Goal: Task Accomplishment & Management: Use online tool/utility

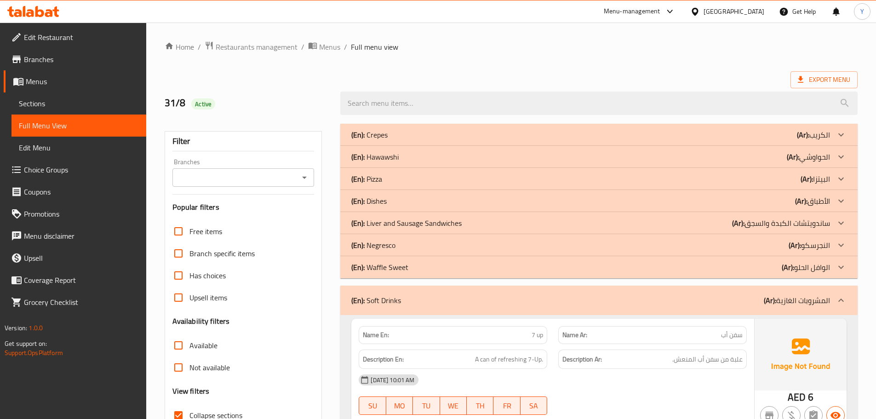
scroll to position [392, 0]
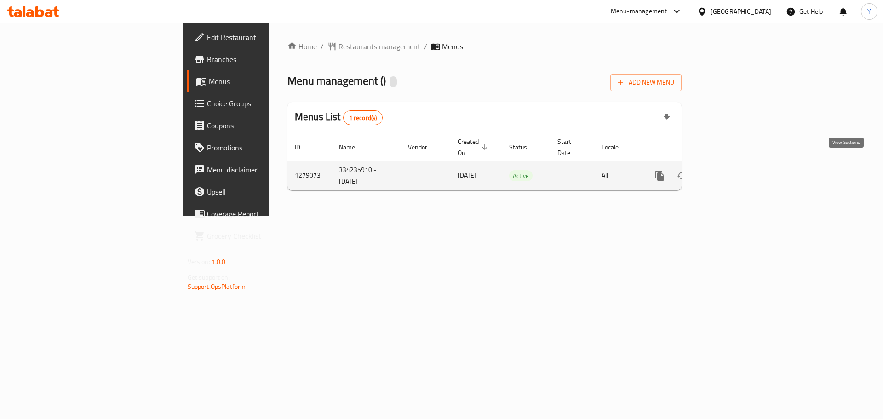
click at [731, 170] on icon "enhanced table" at bounding box center [725, 175] width 11 height 11
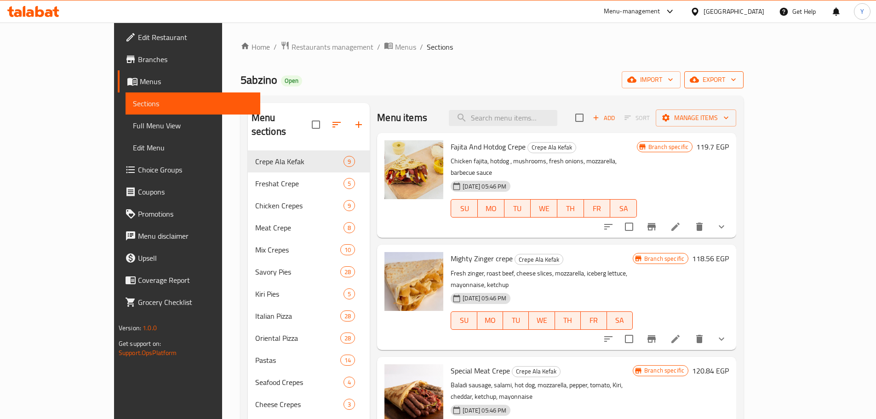
click at [743, 73] on button "export" at bounding box center [713, 79] width 59 height 17
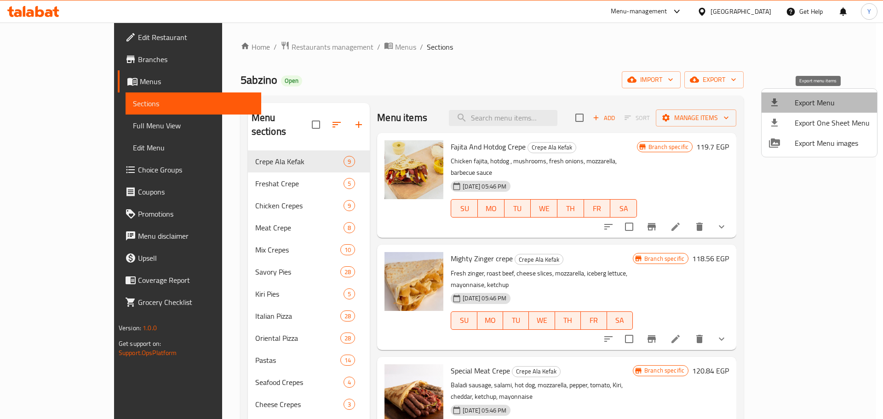
click at [825, 103] on span "Export Menu" at bounding box center [831, 102] width 75 height 11
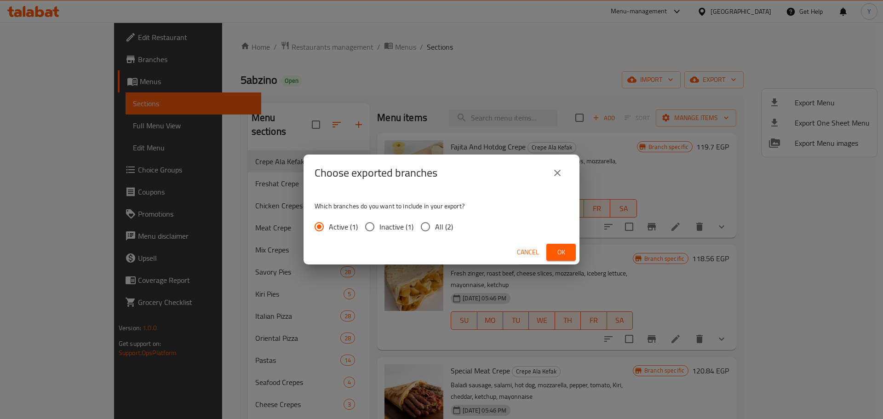
click at [456, 222] on div "Active (1) Inactive (1) All (2)" at bounding box center [387, 226] width 146 height 19
click at [446, 224] on span "All (2)" at bounding box center [444, 226] width 18 height 11
click at [435, 224] on input "All (2)" at bounding box center [425, 226] width 19 height 19
radio input "true"
click at [569, 254] on button "Ok" at bounding box center [560, 252] width 29 height 17
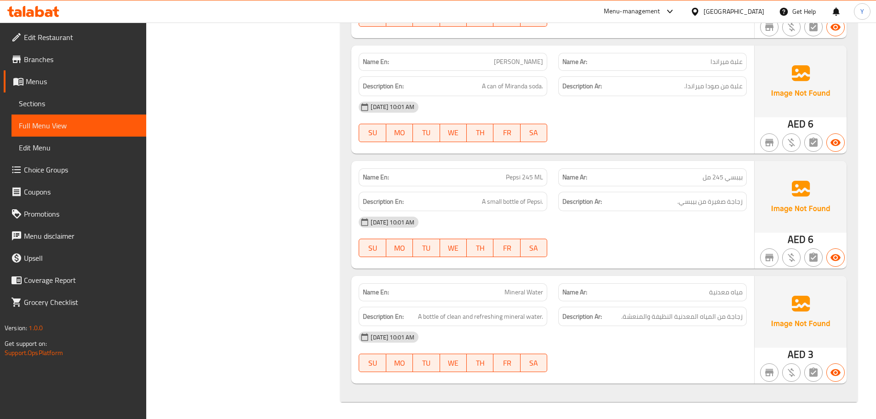
scroll to position [4828, 0]
drag, startPoint x: 659, startPoint y: 203, endPoint x: 658, endPoint y: 440, distance: 237.7
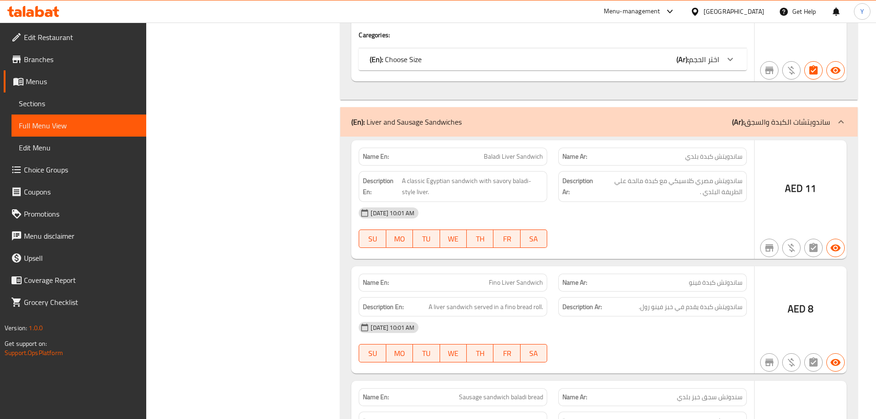
scroll to position [4828, 0]
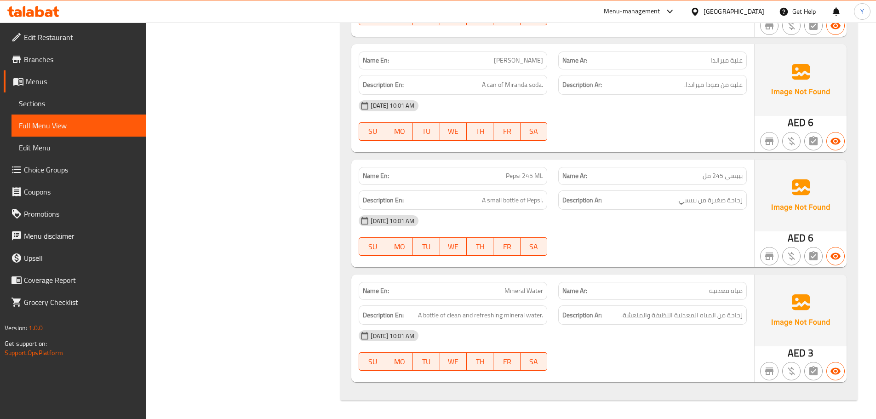
drag, startPoint x: 626, startPoint y: 120, endPoint x: 654, endPoint y: 440, distance: 322.1
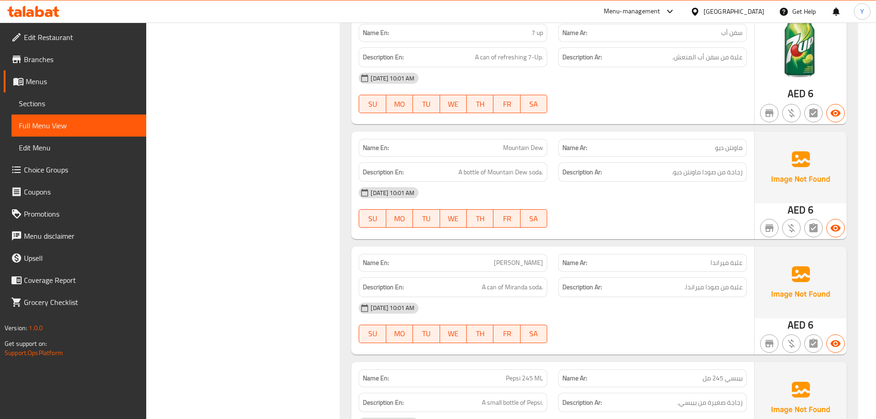
scroll to position [4553, 0]
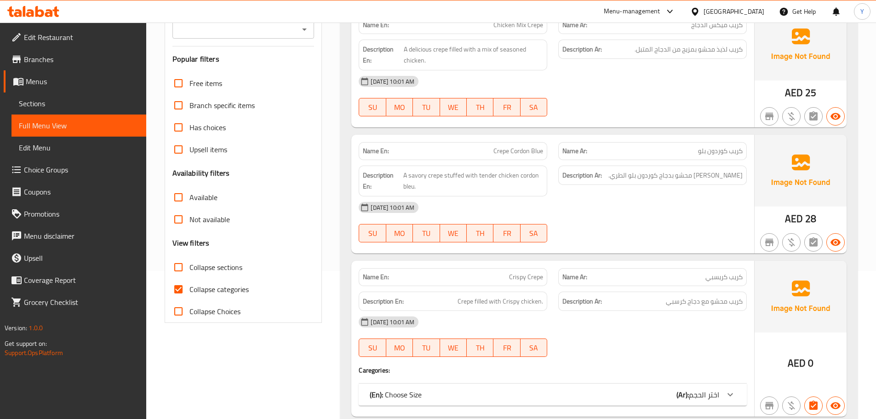
scroll to position [368, 0]
